Goal: Task Accomplishment & Management: Complete application form

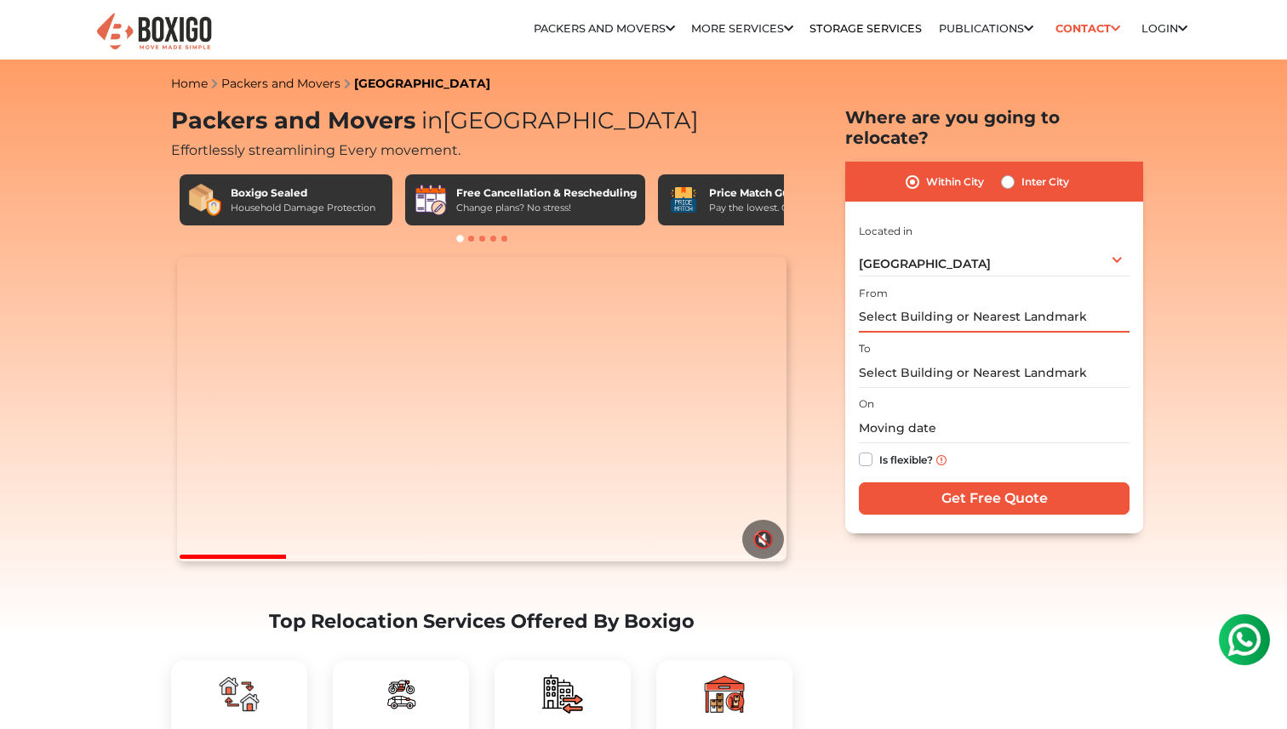
click at [888, 303] on input "text" at bounding box center [994, 318] width 271 height 30
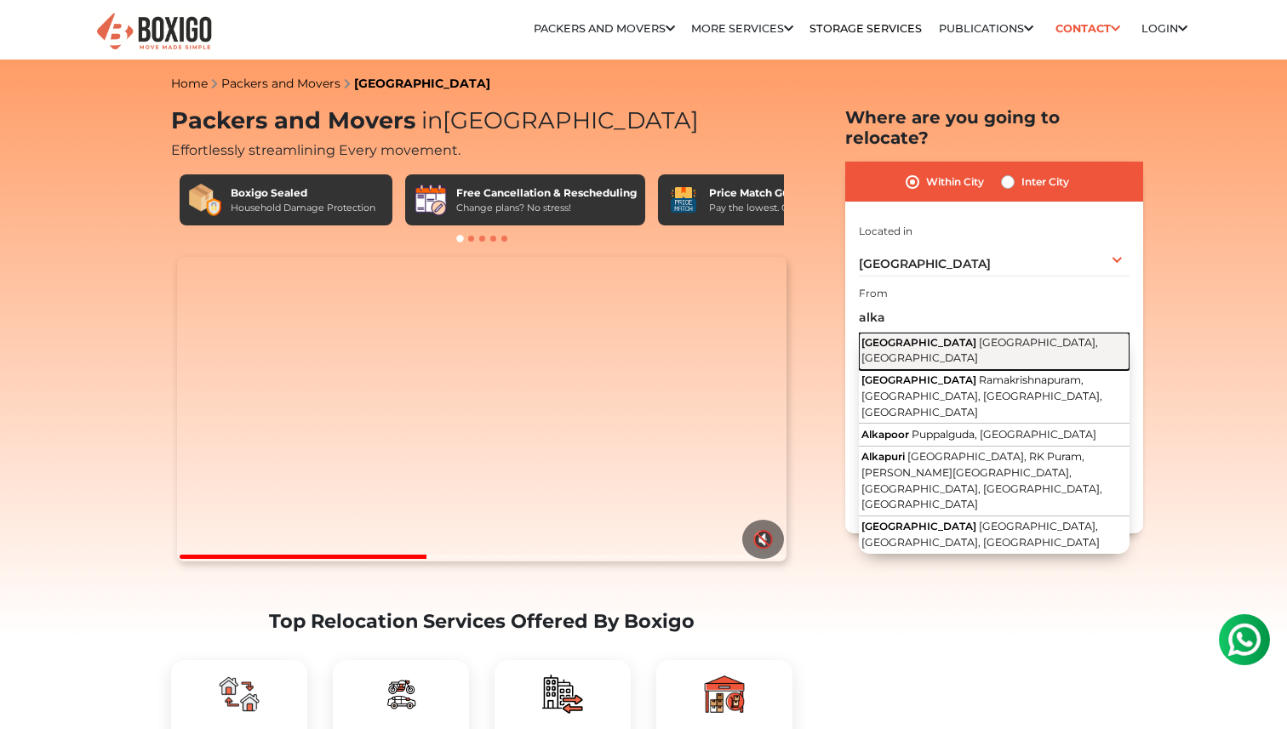
click at [902, 336] on span "[GEOGRAPHIC_DATA]" at bounding box center [918, 342] width 115 height 13
type input "[GEOGRAPHIC_DATA], [GEOGRAPHIC_DATA], [GEOGRAPHIC_DATA]"
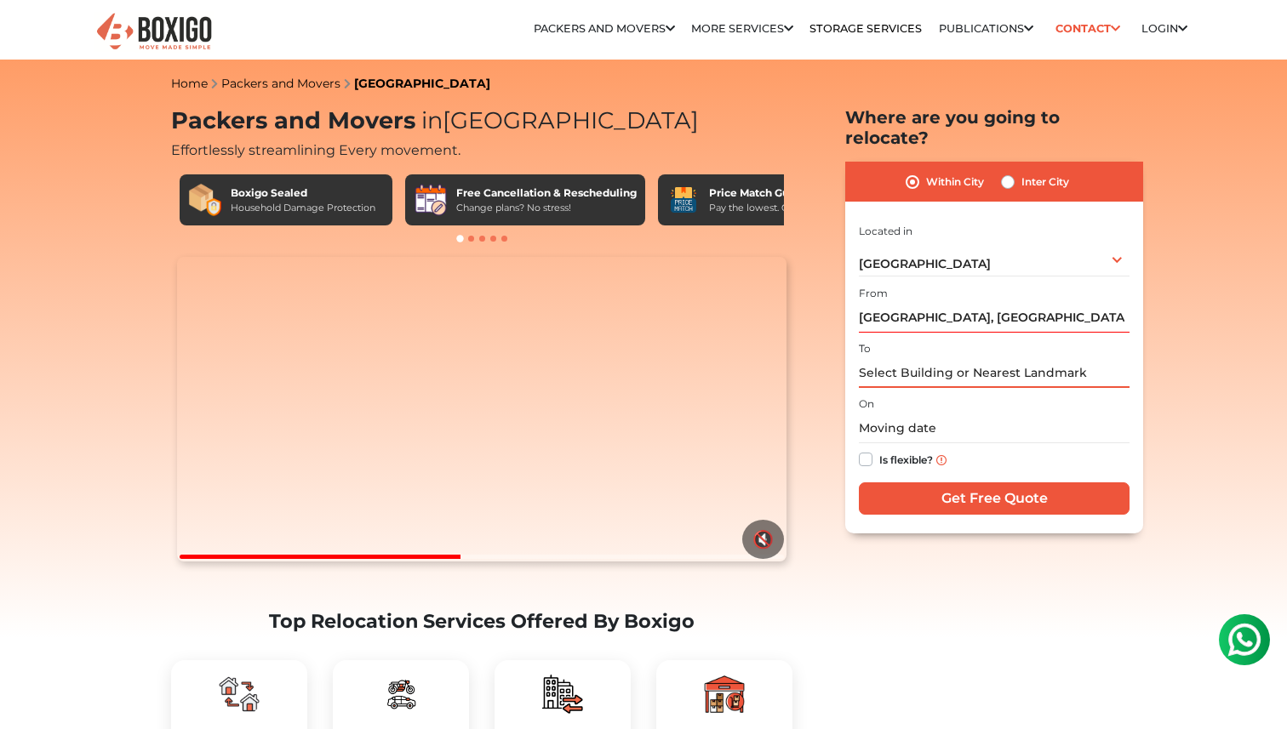
click at [910, 358] on input "text" at bounding box center [994, 373] width 271 height 30
click at [916, 358] on input "text" at bounding box center [994, 373] width 271 height 30
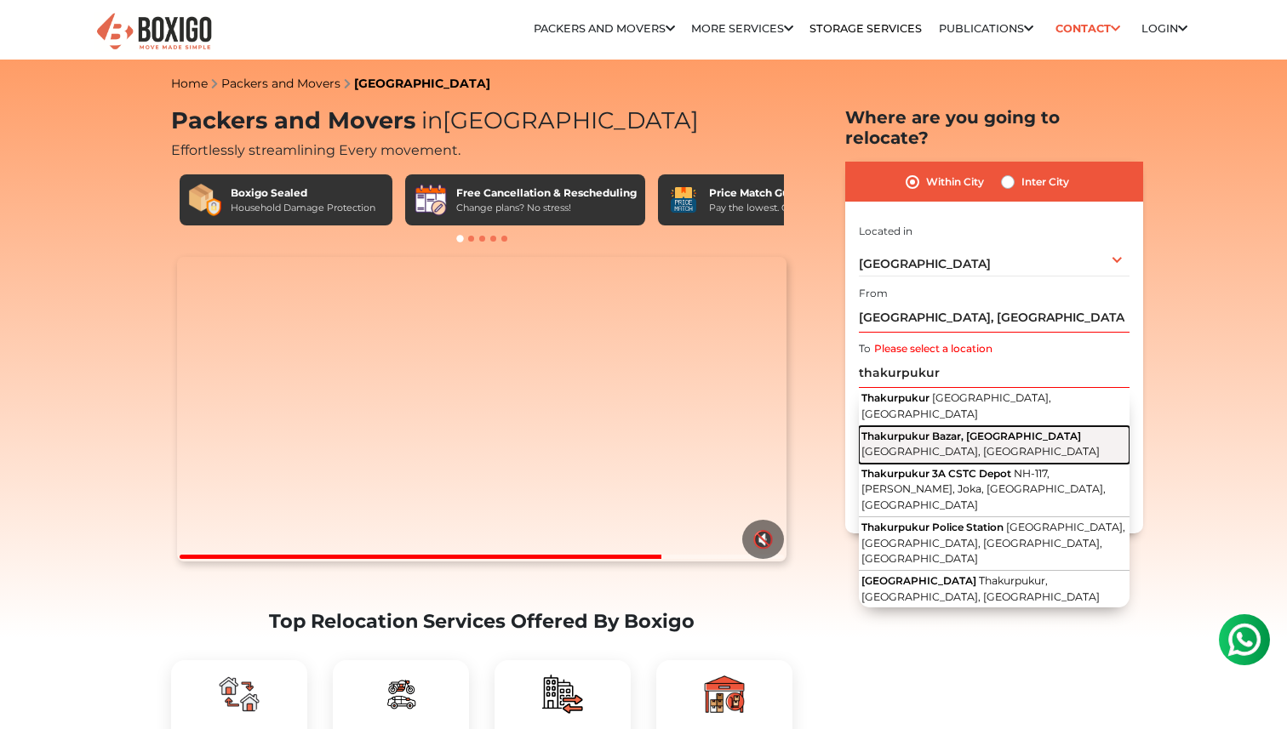
click at [929, 430] on span "Thakurpukur Bazar, [GEOGRAPHIC_DATA]" at bounding box center [971, 436] width 220 height 13
type input "Thakurpukur Bazar, [GEOGRAPHIC_DATA], [GEOGRAPHIC_DATA], [GEOGRAPHIC_DATA]"
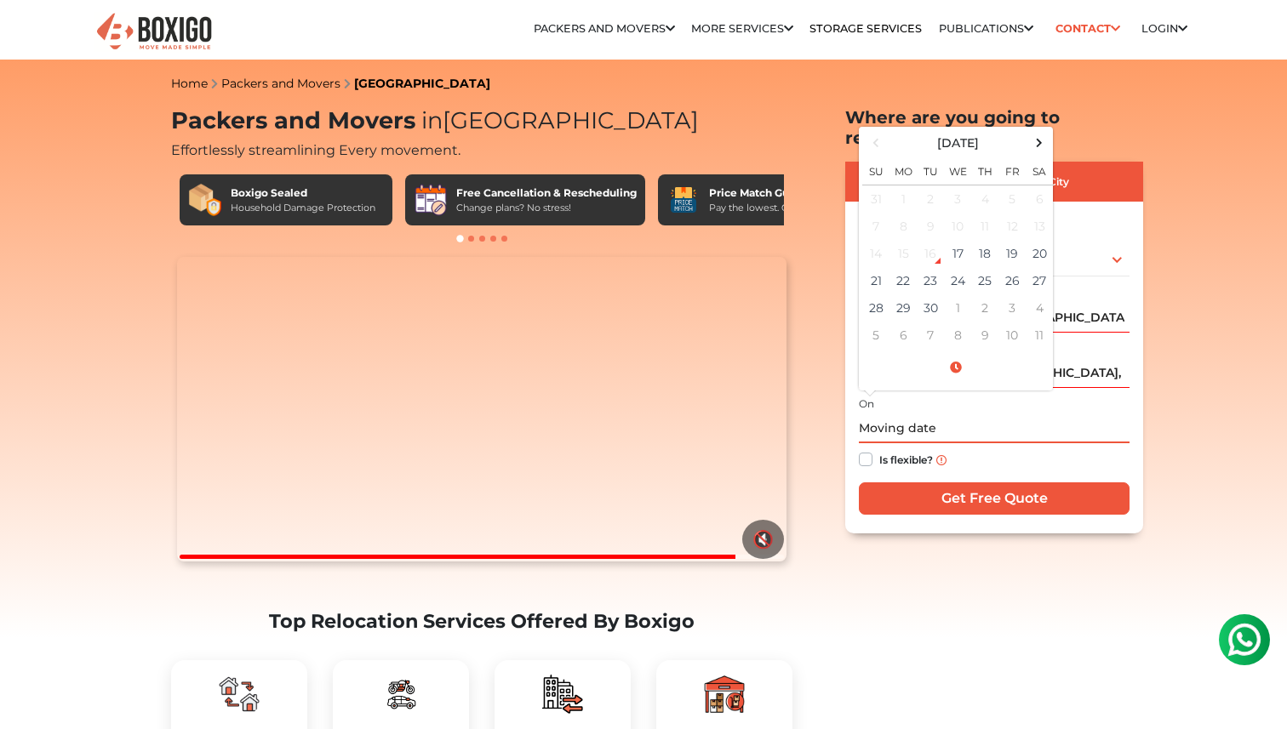
click at [939, 414] on input "text" at bounding box center [994, 429] width 271 height 30
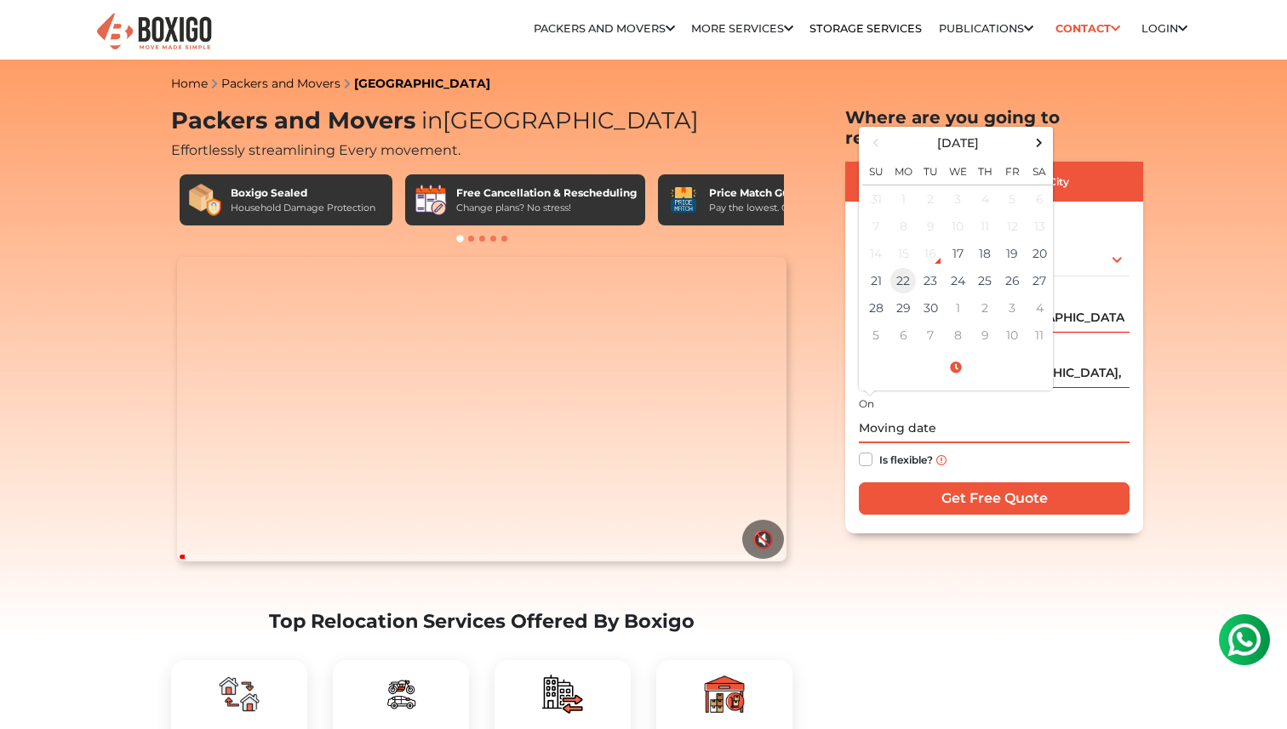
click at [905, 267] on td "22" at bounding box center [902, 280] width 27 height 27
type input "[DATE] 12:00 AM"
click at [900, 244] on td "15" at bounding box center [902, 253] width 27 height 27
click at [901, 267] on td "22" at bounding box center [902, 280] width 27 height 27
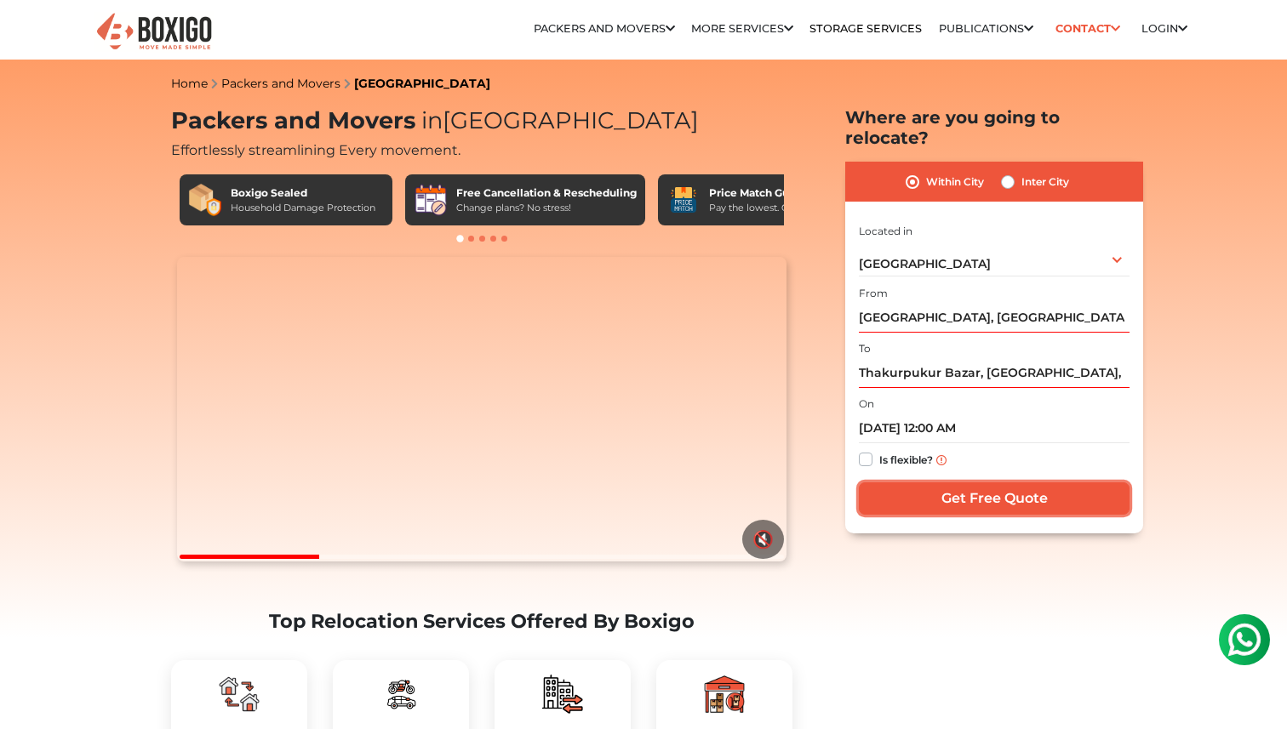
click at [991, 483] on input "Get Free Quote" at bounding box center [994, 499] width 271 height 32
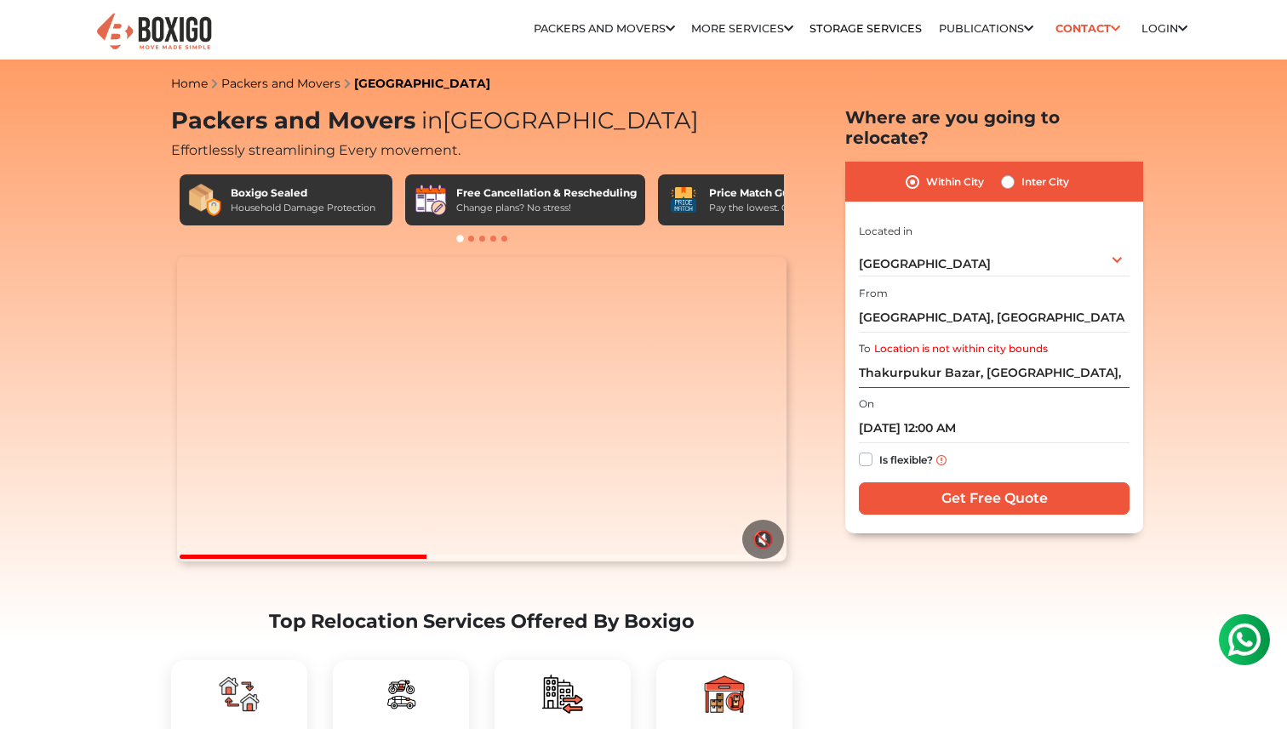
click at [1021, 172] on label "Inter City" at bounding box center [1045, 182] width 48 height 20
click at [1008, 172] on input "Inter City" at bounding box center [1008, 180] width 14 height 17
radio input "true"
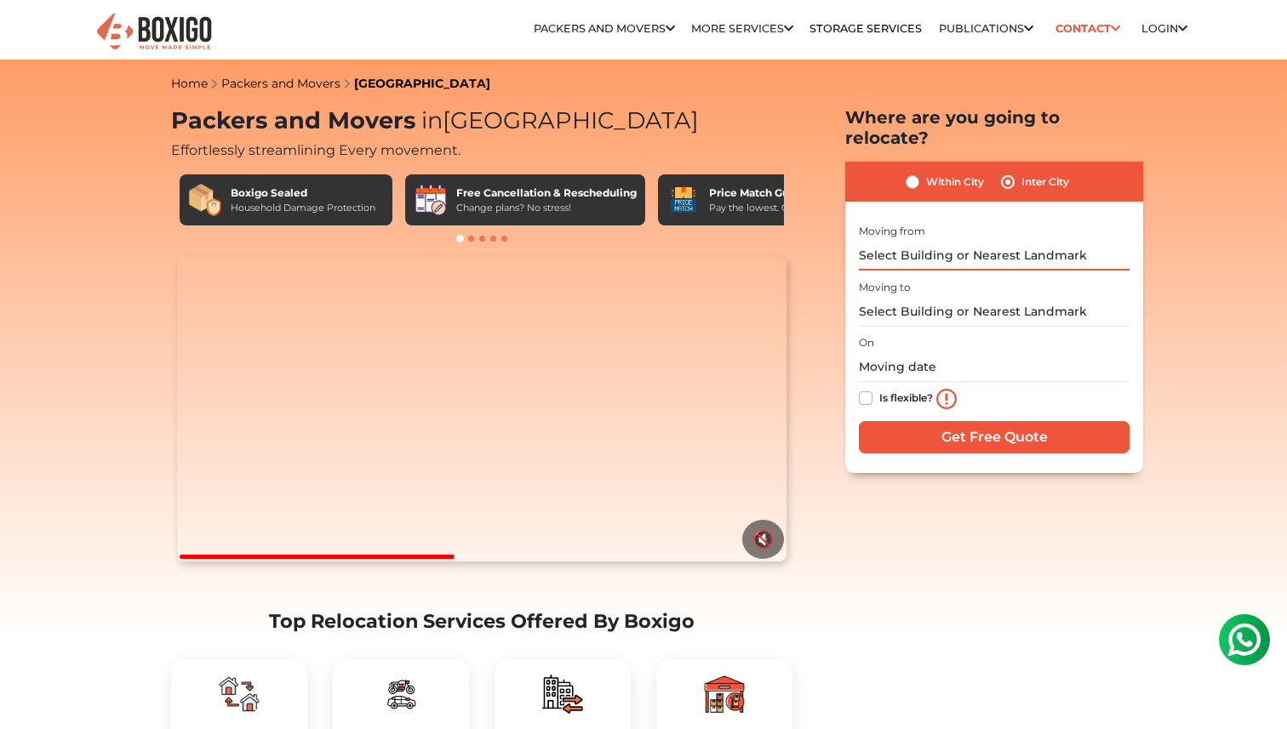
click at [919, 242] on input "text" at bounding box center [994, 256] width 271 height 30
click at [924, 241] on input "text" at bounding box center [994, 256] width 271 height 30
click at [940, 241] on input "text" at bounding box center [994, 256] width 271 height 30
click at [976, 241] on input "text" at bounding box center [994, 256] width 271 height 30
click at [965, 241] on input "text" at bounding box center [994, 256] width 271 height 30
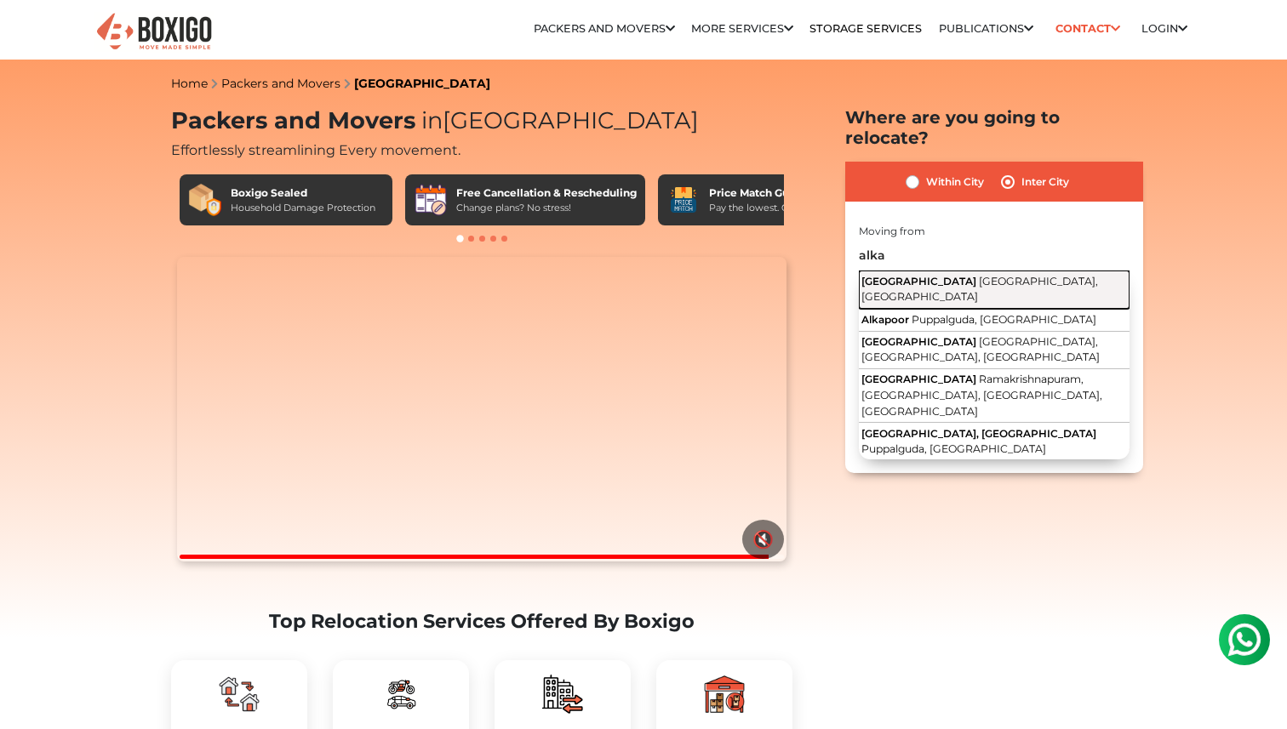
click at [951, 275] on span "[GEOGRAPHIC_DATA]" at bounding box center [918, 281] width 115 height 13
type input "[GEOGRAPHIC_DATA], [GEOGRAPHIC_DATA], [GEOGRAPHIC_DATA]"
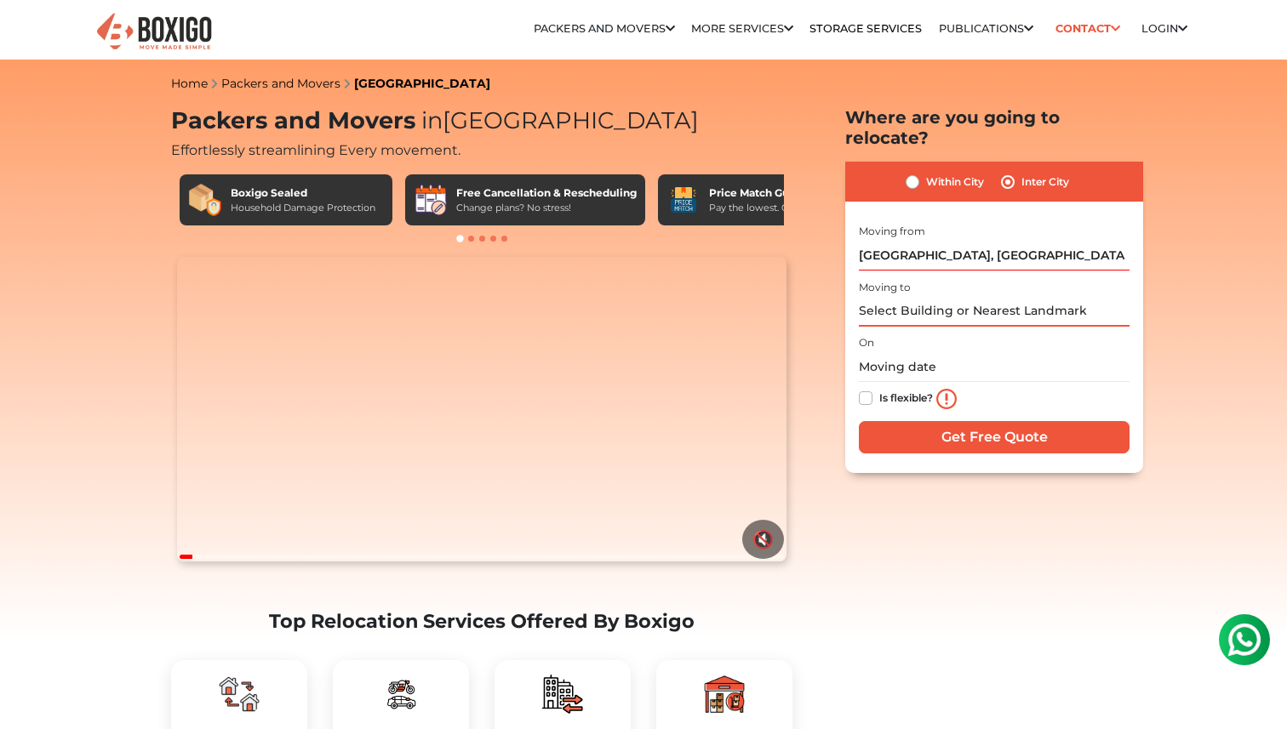
click at [912, 297] on input "text" at bounding box center [994, 312] width 271 height 30
click at [926, 297] on input "text" at bounding box center [994, 312] width 271 height 30
click at [930, 297] on input "text" at bounding box center [994, 312] width 271 height 30
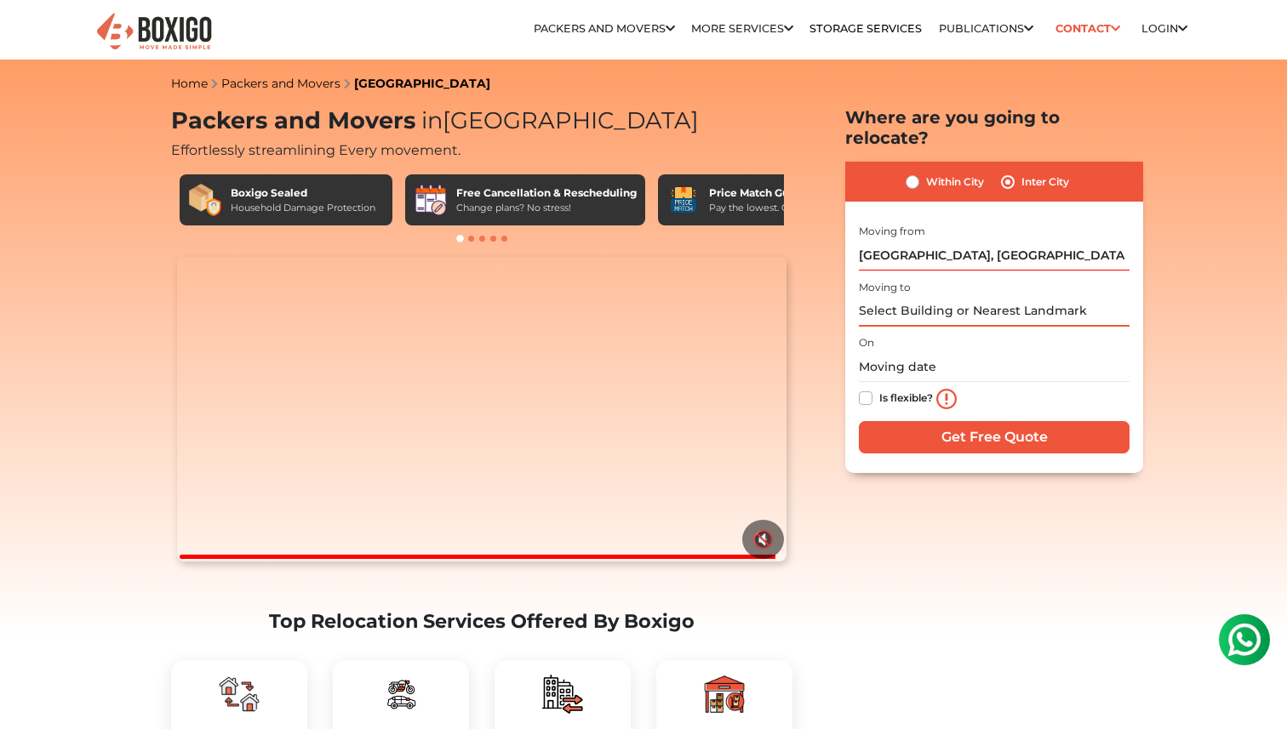
click at [957, 297] on input "text" at bounding box center [994, 312] width 271 height 30
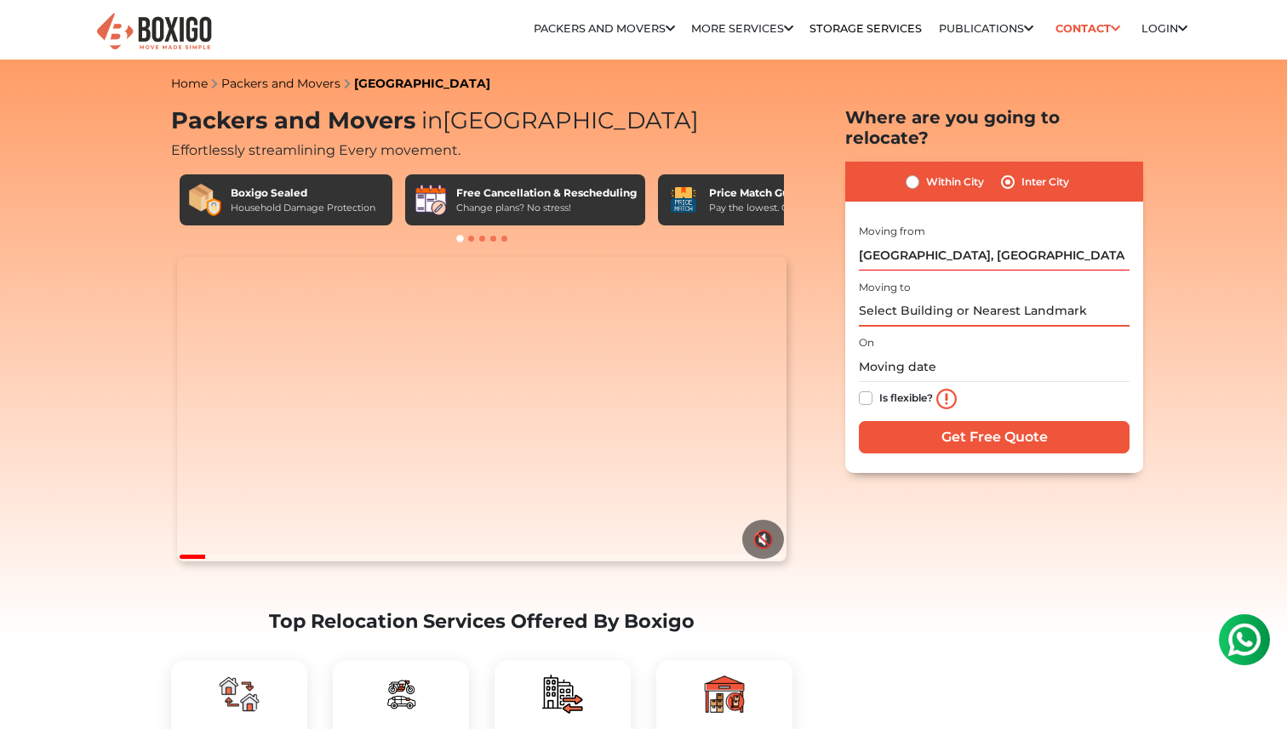
click at [964, 297] on input "text" at bounding box center [994, 312] width 271 height 30
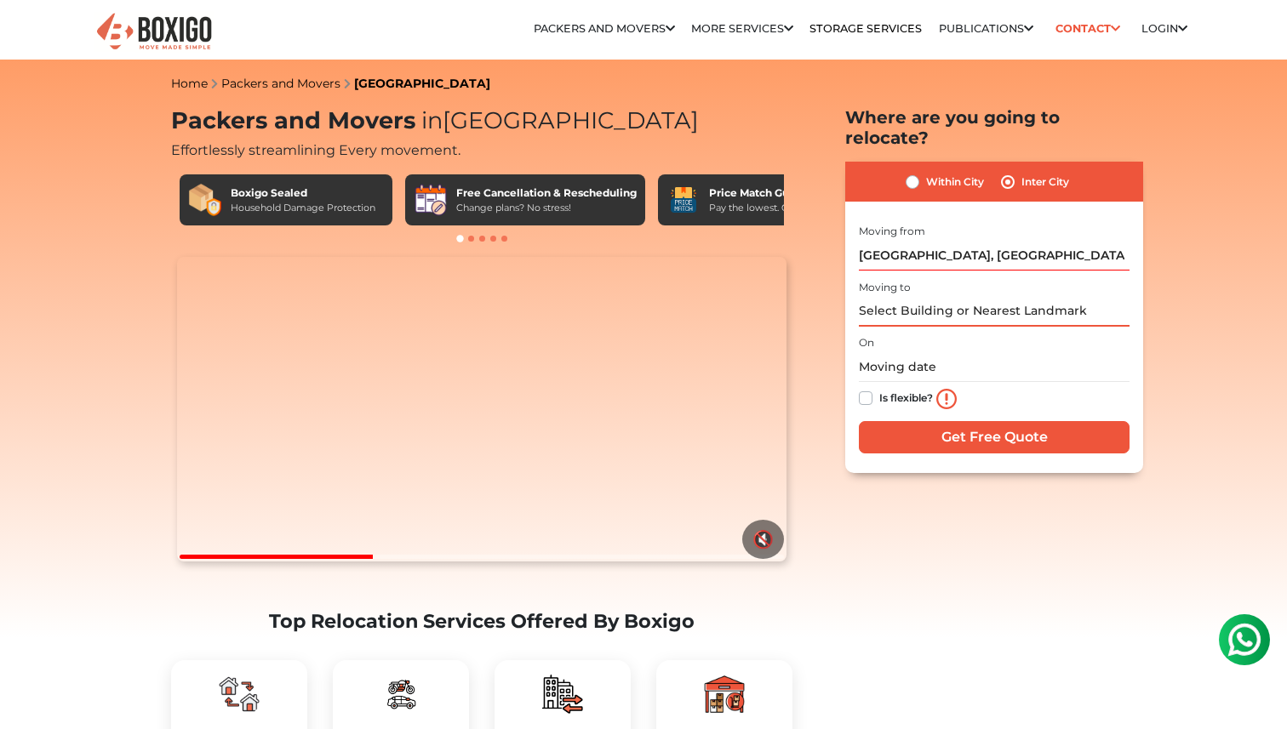
click at [964, 297] on input "text" at bounding box center [994, 312] width 271 height 30
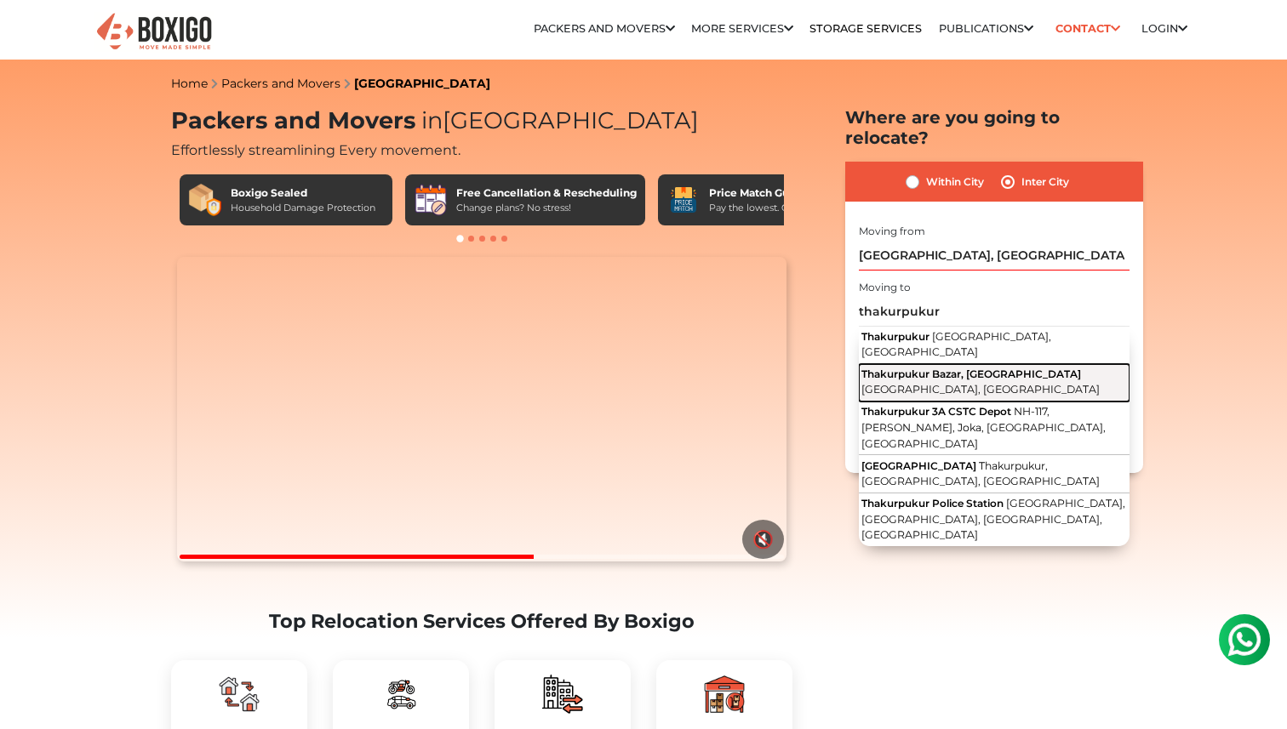
click at [951, 368] on span "Thakurpukur Bazar, [GEOGRAPHIC_DATA]" at bounding box center [971, 374] width 220 height 13
type input "Thakurpukur Bazar, [GEOGRAPHIC_DATA], [GEOGRAPHIC_DATA], [GEOGRAPHIC_DATA]"
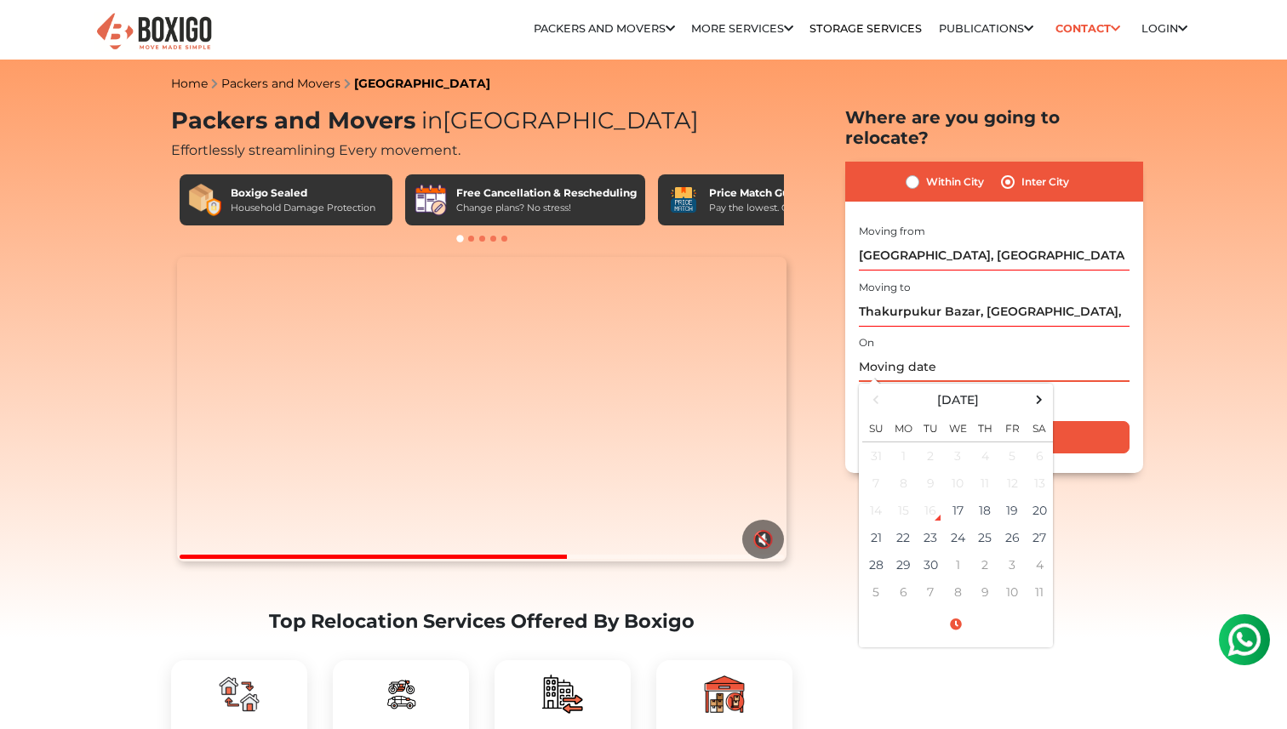
click at [889, 352] on input "text" at bounding box center [994, 367] width 271 height 30
click at [905, 524] on td "22" at bounding box center [902, 537] width 27 height 27
type input "[DATE] 12:00 AM"
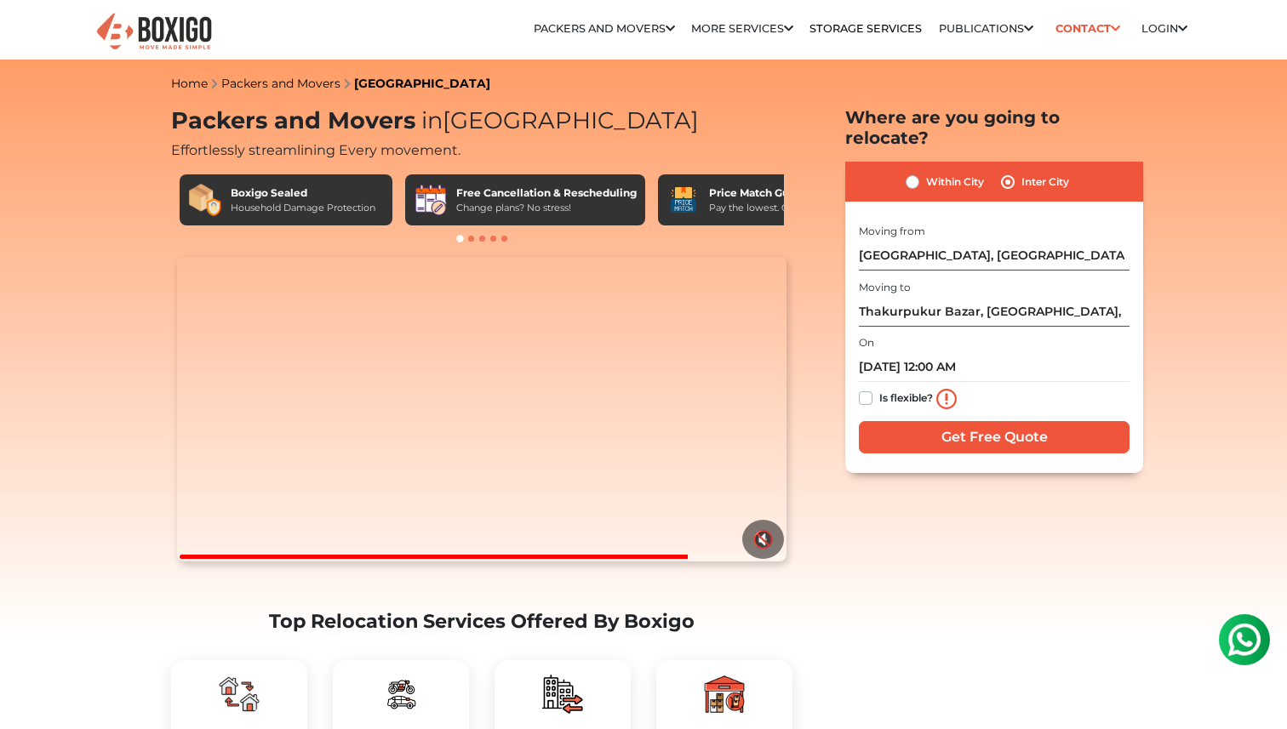
click at [879, 388] on label "Is flexible?" at bounding box center [906, 397] width 54 height 18
click at [866, 388] on input "Is flexible?" at bounding box center [866, 396] width 14 height 17
click at [879, 388] on label "Is flexible?" at bounding box center [906, 397] width 54 height 18
click at [864, 388] on input "Is flexible?" at bounding box center [866, 396] width 14 height 17
checkbox input "false"
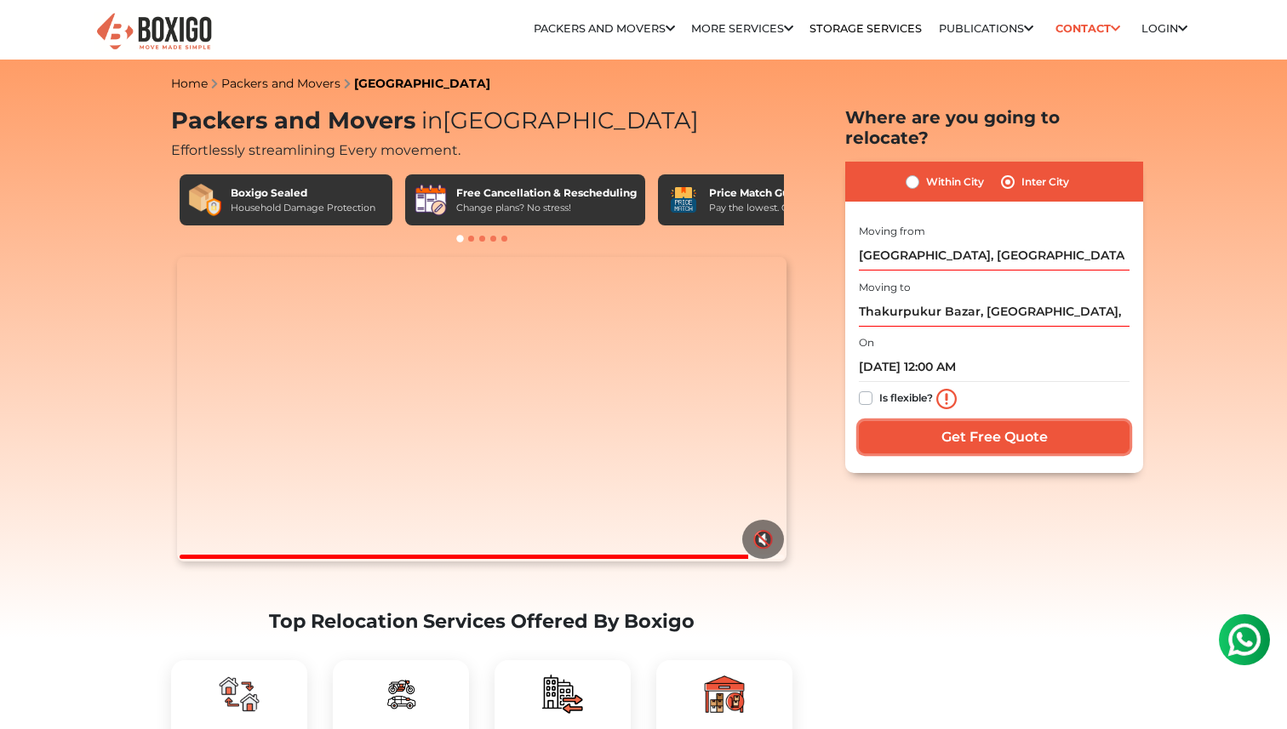
click at [964, 421] on input "Get Free Quote" at bounding box center [994, 437] width 271 height 32
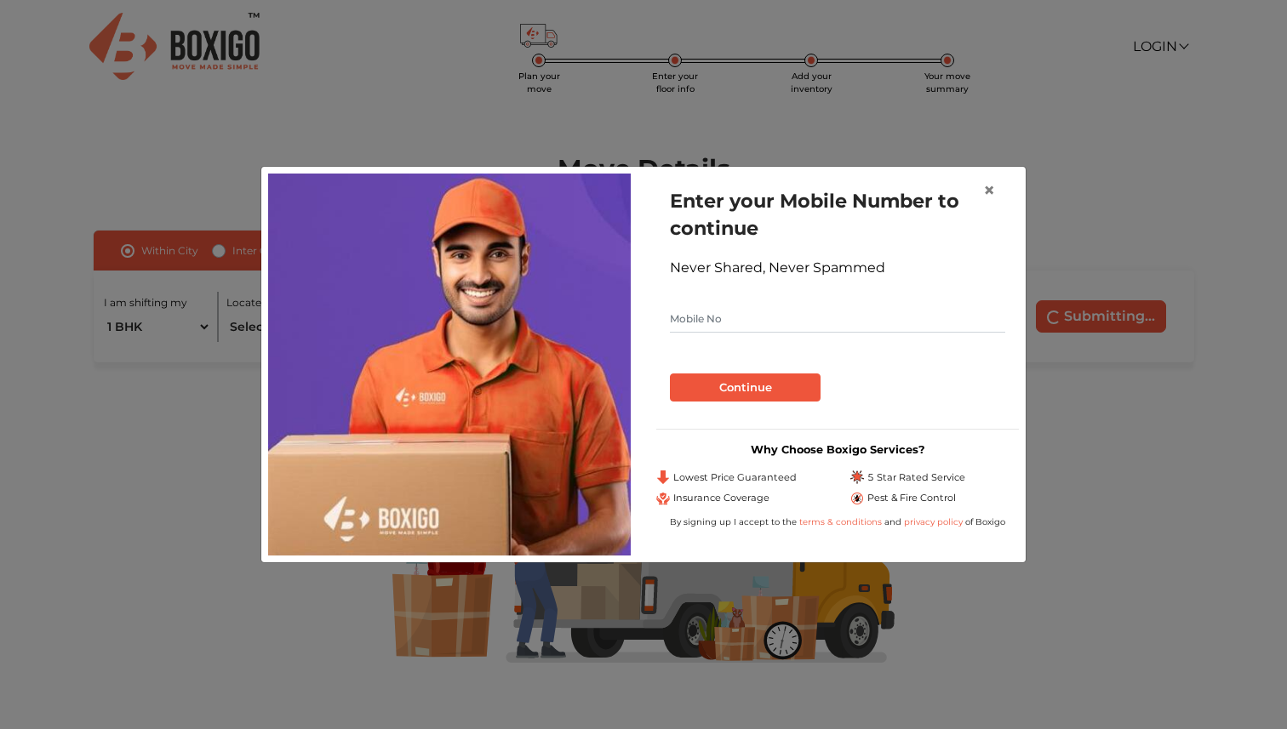
click at [818, 320] on input "text" at bounding box center [837, 319] width 335 height 27
type input "7003667985"
click at [988, 193] on span "×" at bounding box center [989, 190] width 12 height 25
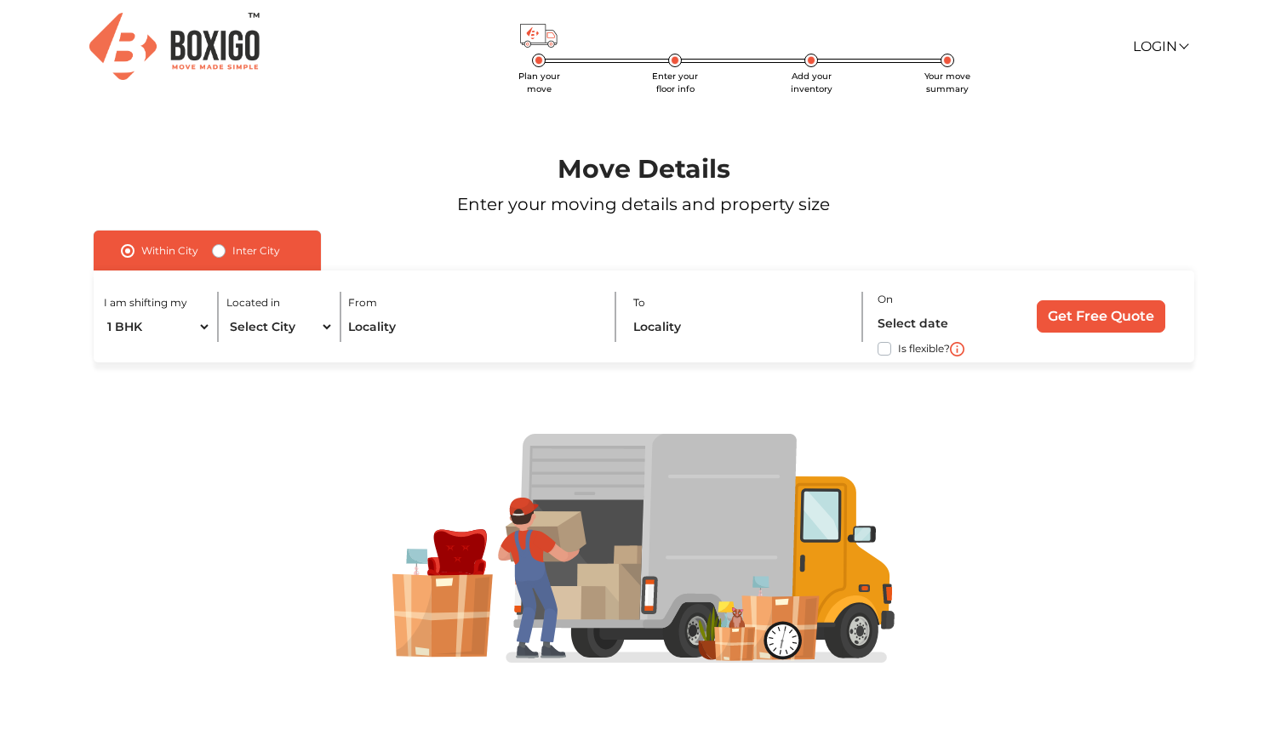
scroll to position [6, 0]
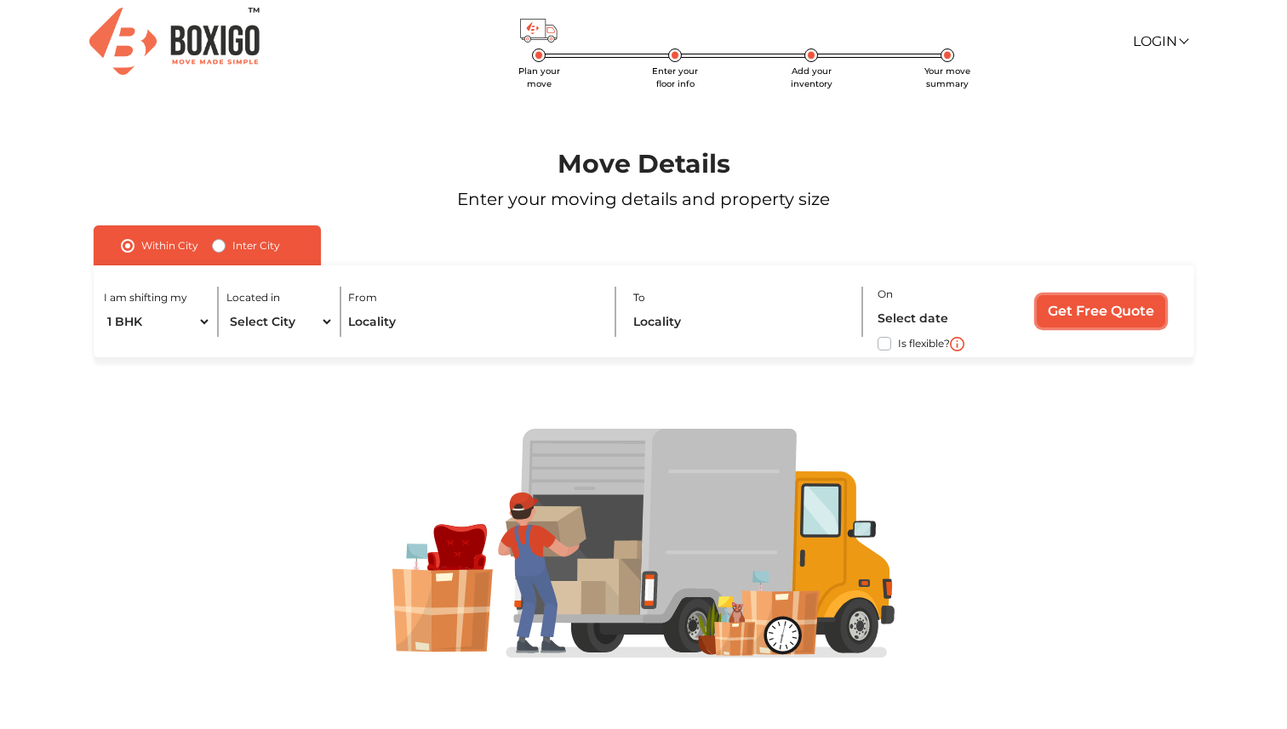
click at [1078, 314] on input "Get Free Quote" at bounding box center [1101, 311] width 129 height 32
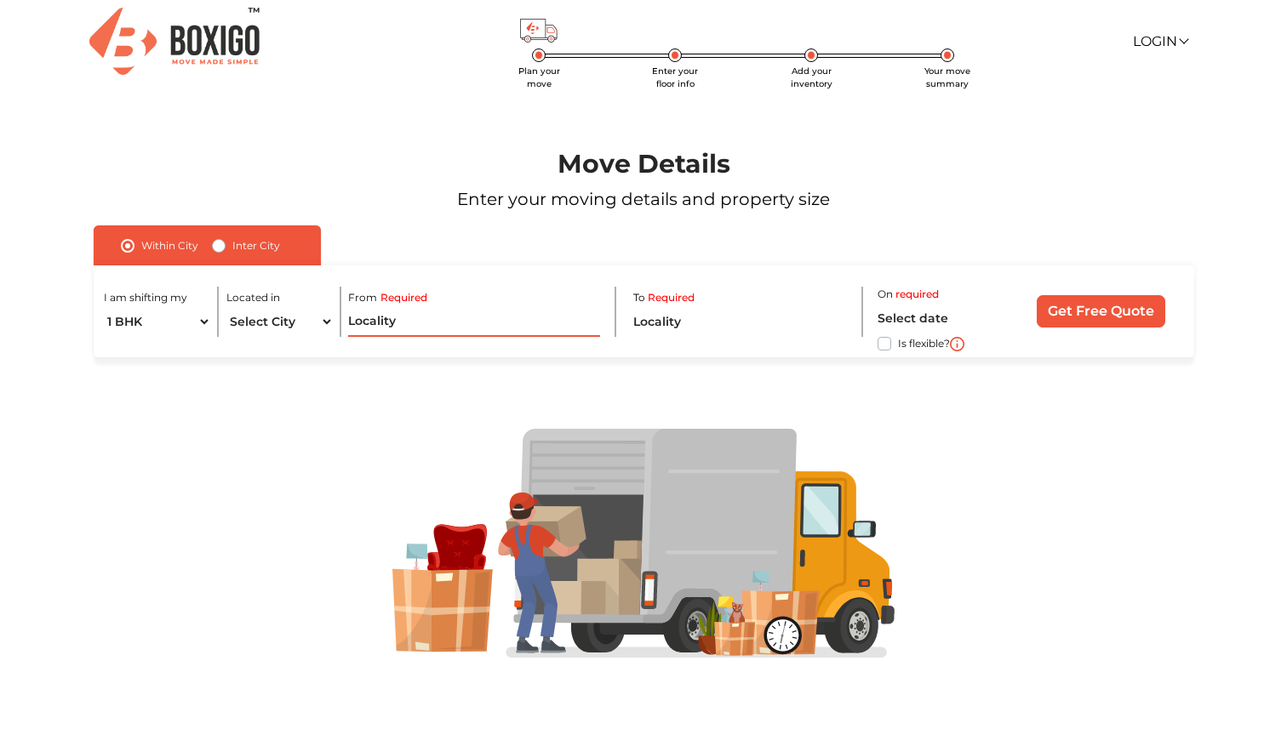
click at [396, 322] on input "text" at bounding box center [474, 322] width 252 height 30
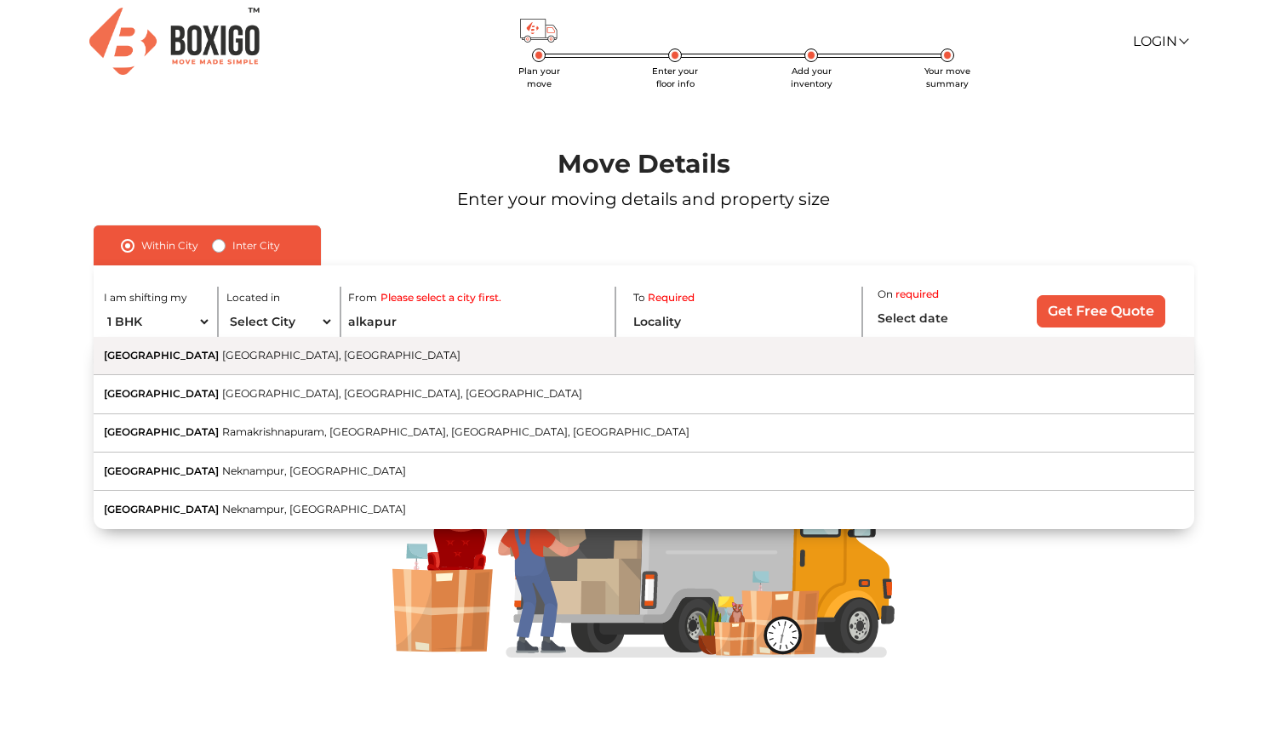
click at [210, 361] on button "Alkapur Township Manikonda, Telangana" at bounding box center [644, 356] width 1100 height 38
type input "[GEOGRAPHIC_DATA], [GEOGRAPHIC_DATA], [GEOGRAPHIC_DATA]"
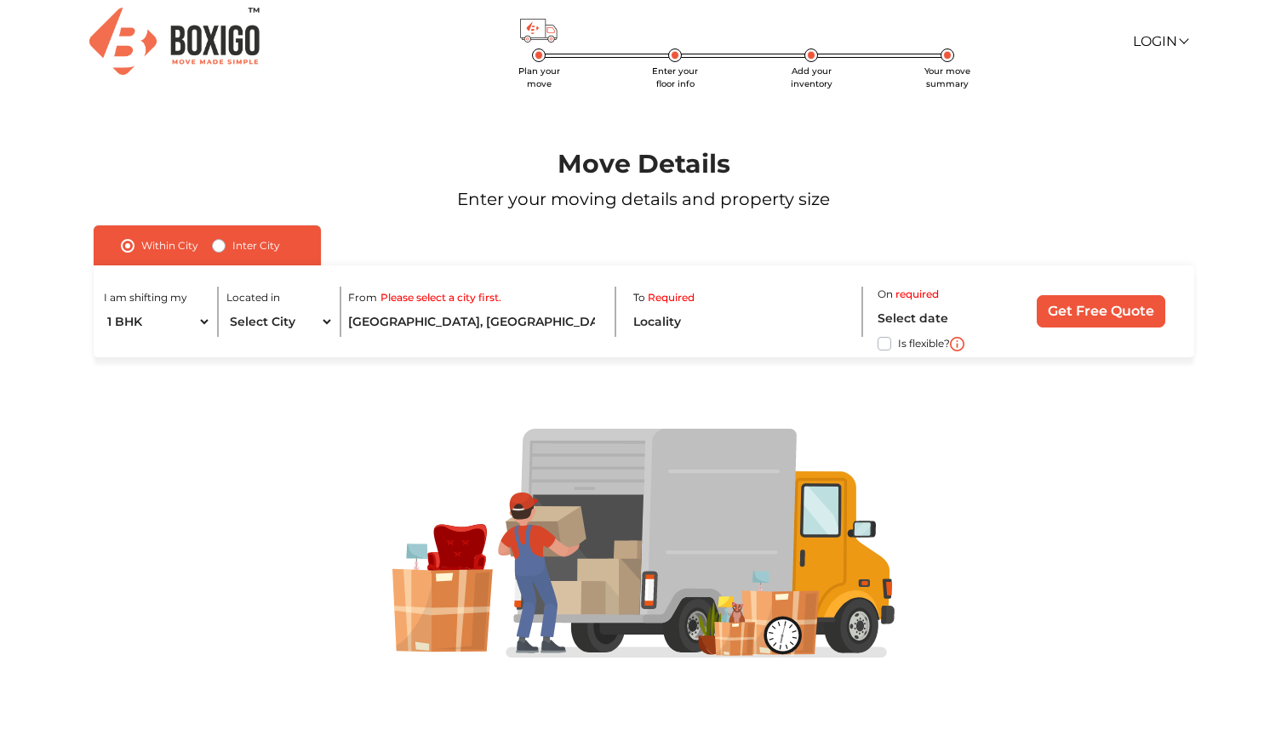
click at [232, 242] on label "Inter City" at bounding box center [256, 246] width 48 height 20
click at [220, 242] on input "Inter City" at bounding box center [219, 244] width 14 height 17
radio input "true"
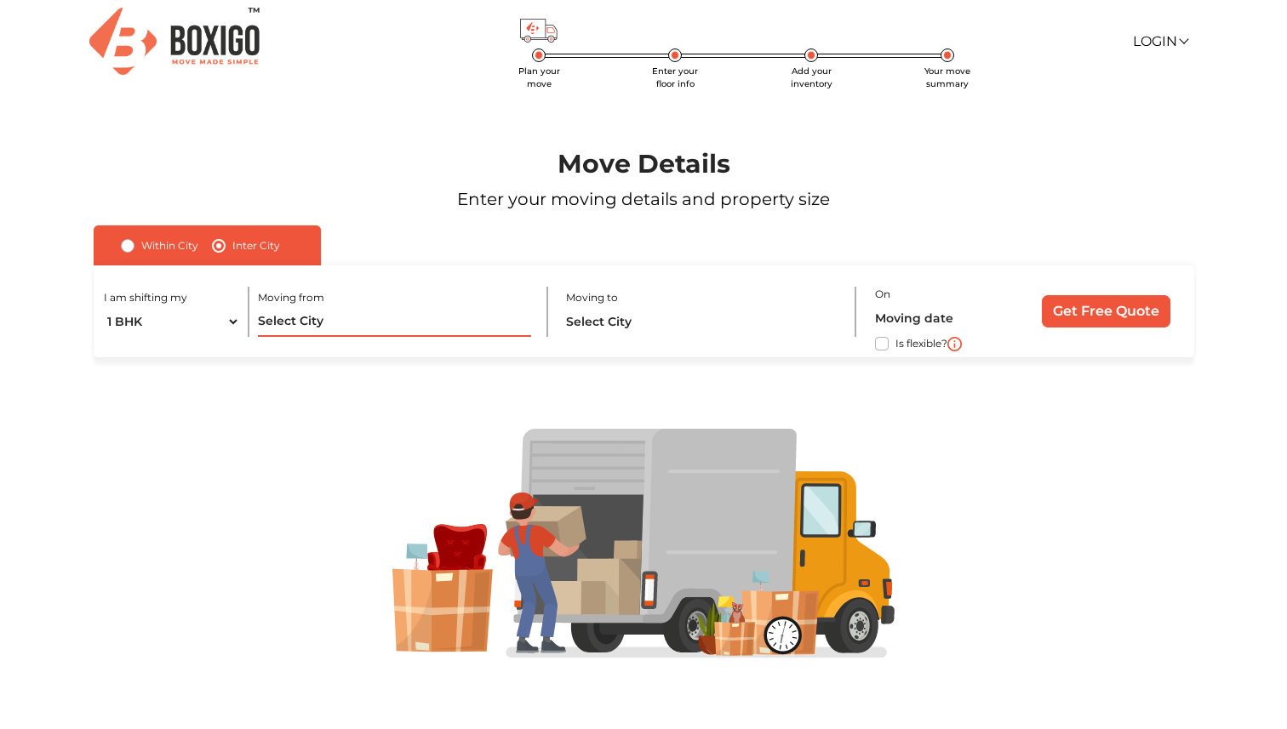
click at [320, 321] on input "text" at bounding box center [394, 322] width 272 height 30
click at [180, 312] on select "1 BHK 2 BHK 3 BHK 3 + BHK FEW ITEMS" at bounding box center [171, 322] width 135 height 30
